Goal: Task Accomplishment & Management: Manage account settings

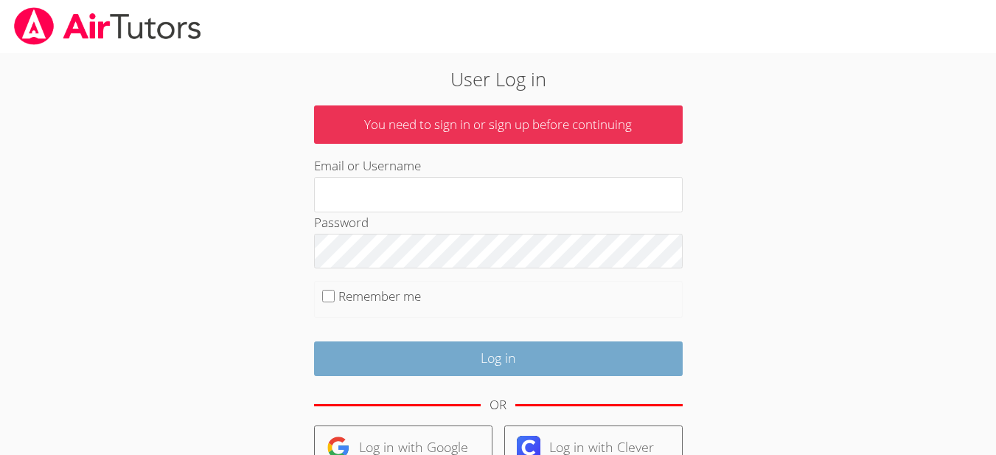
type input "[EMAIL_ADDRESS][DOMAIN_NAME]"
click at [482, 354] on input "Log in" at bounding box center [498, 358] width 369 height 35
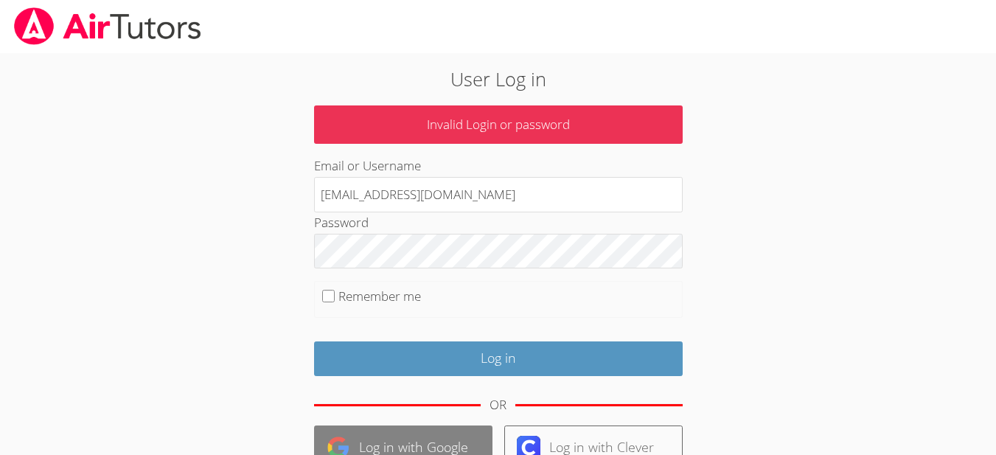
click at [391, 439] on link "Log in with Google" at bounding box center [403, 447] width 178 height 45
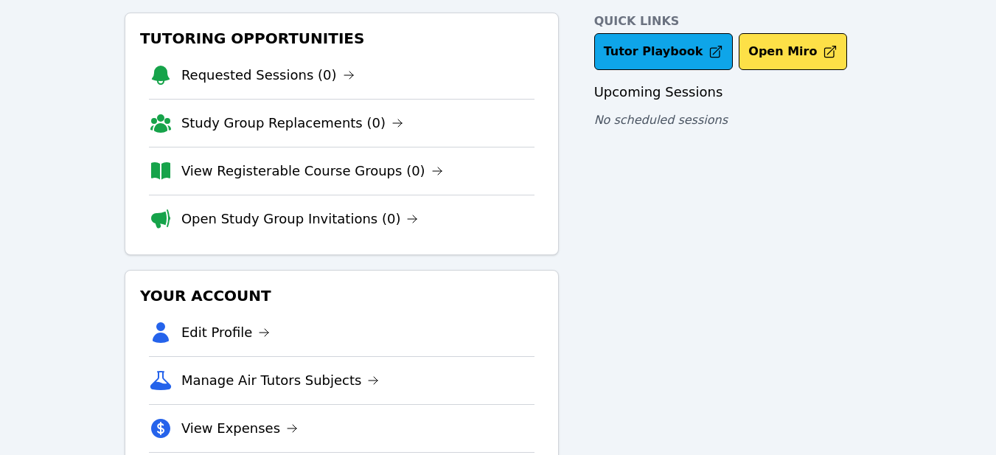
scroll to position [60, 0]
